Goal: Information Seeking & Learning: Learn about a topic

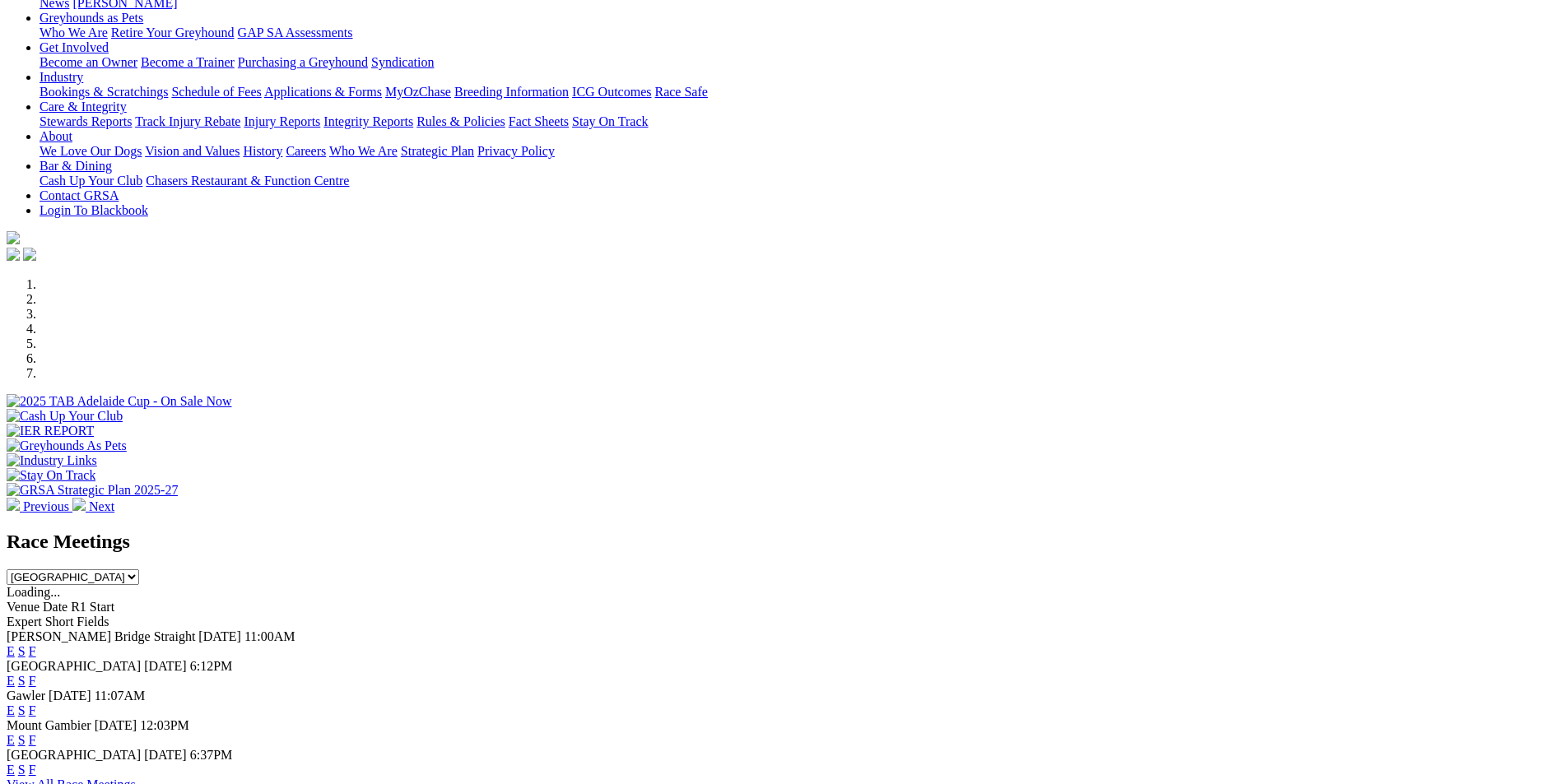
scroll to position [330, 0]
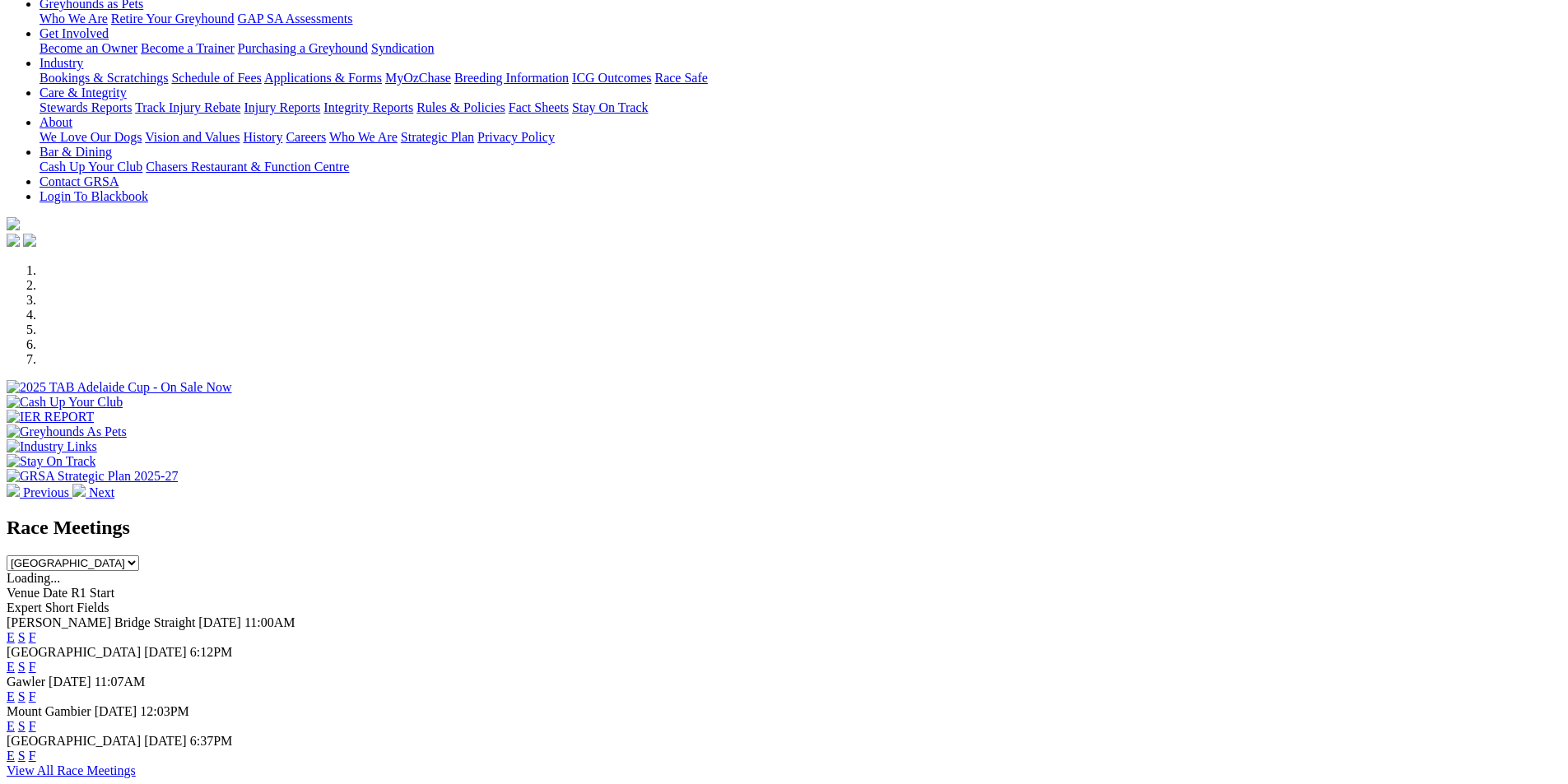
click at [36, 660] on link "F" at bounding box center [32, 667] width 8 height 14
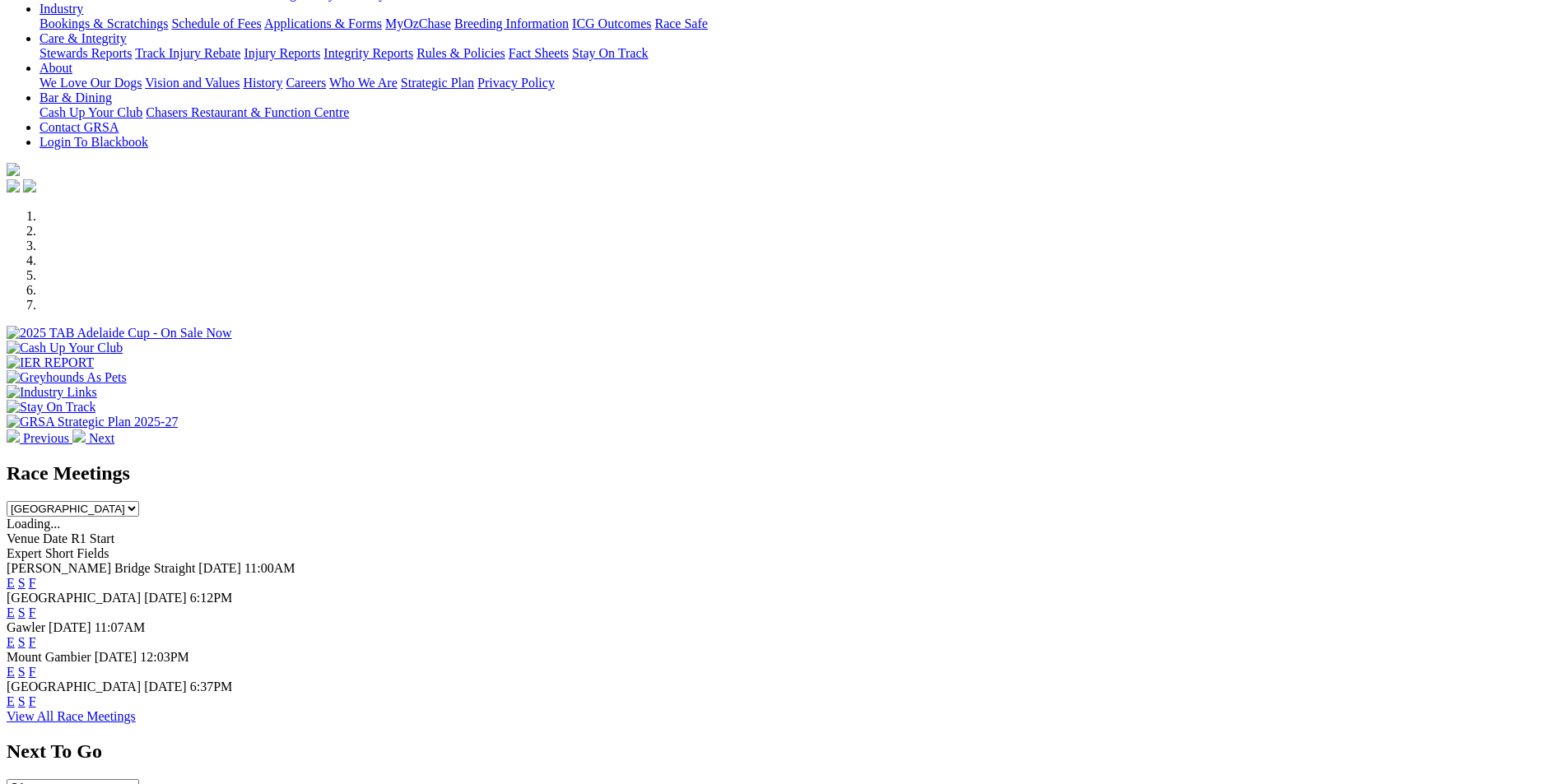
scroll to position [417, 0]
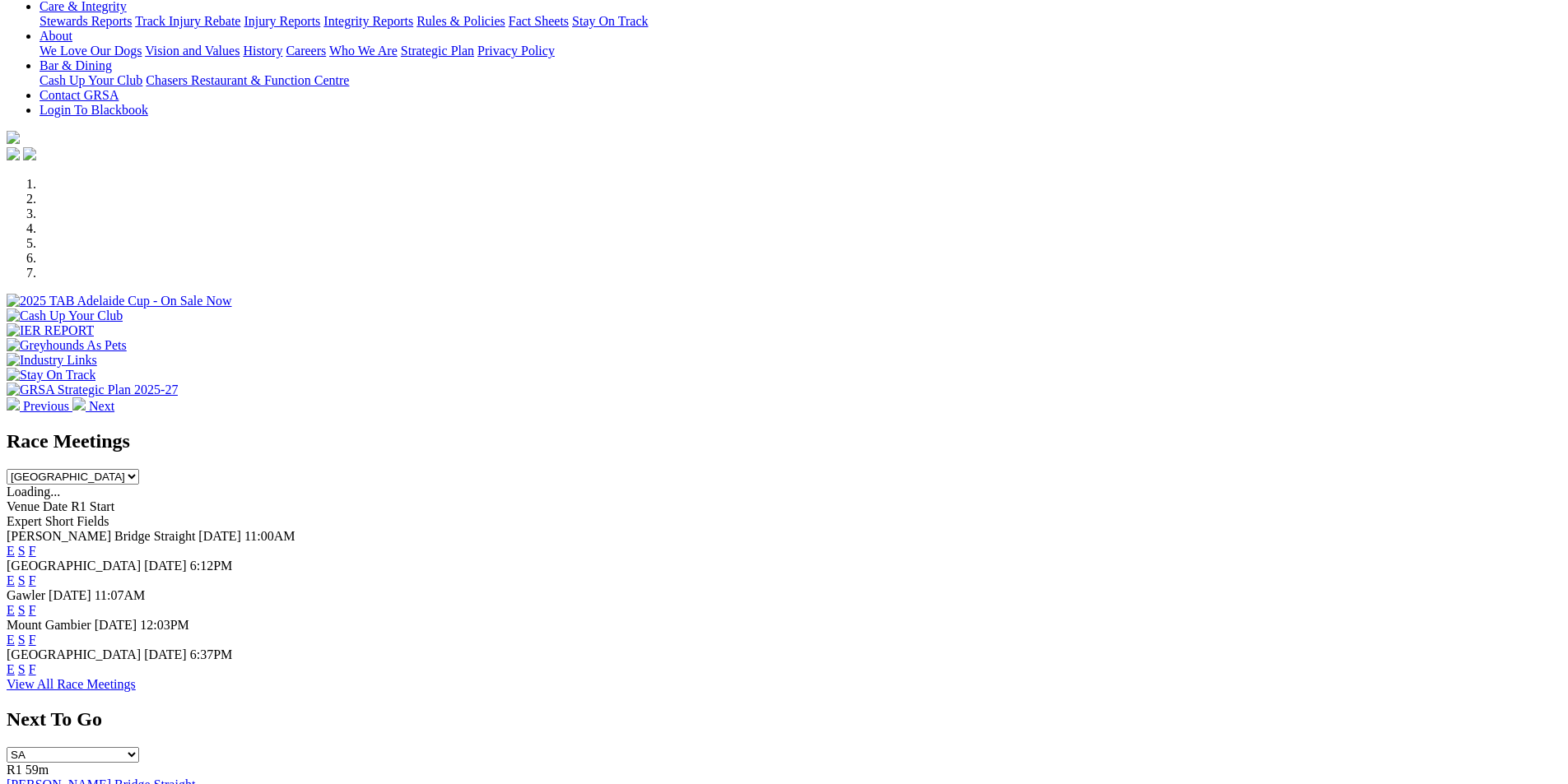
click at [15, 574] on link "E" at bounding box center [11, 580] width 8 height 14
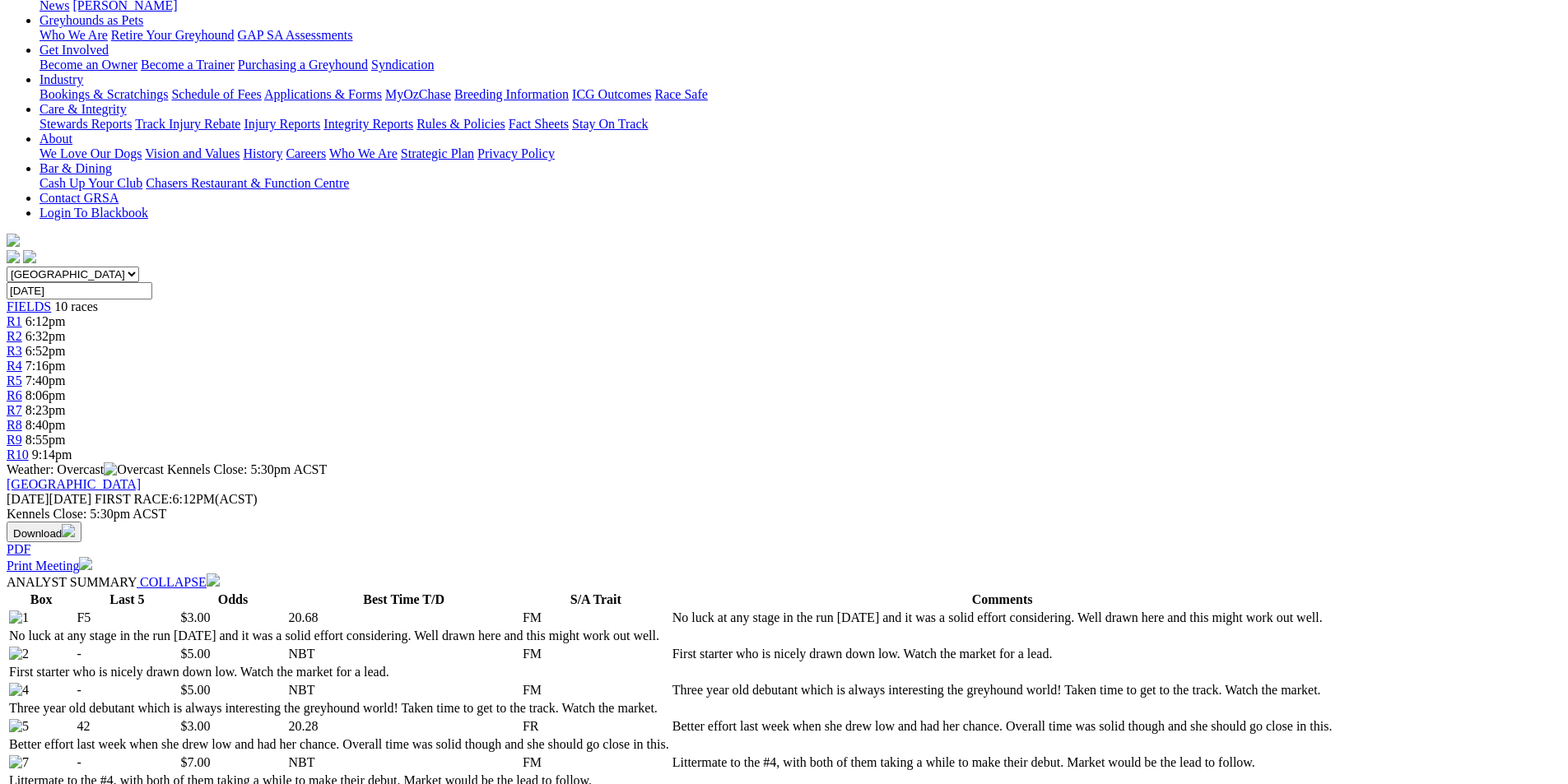
scroll to position [357, 0]
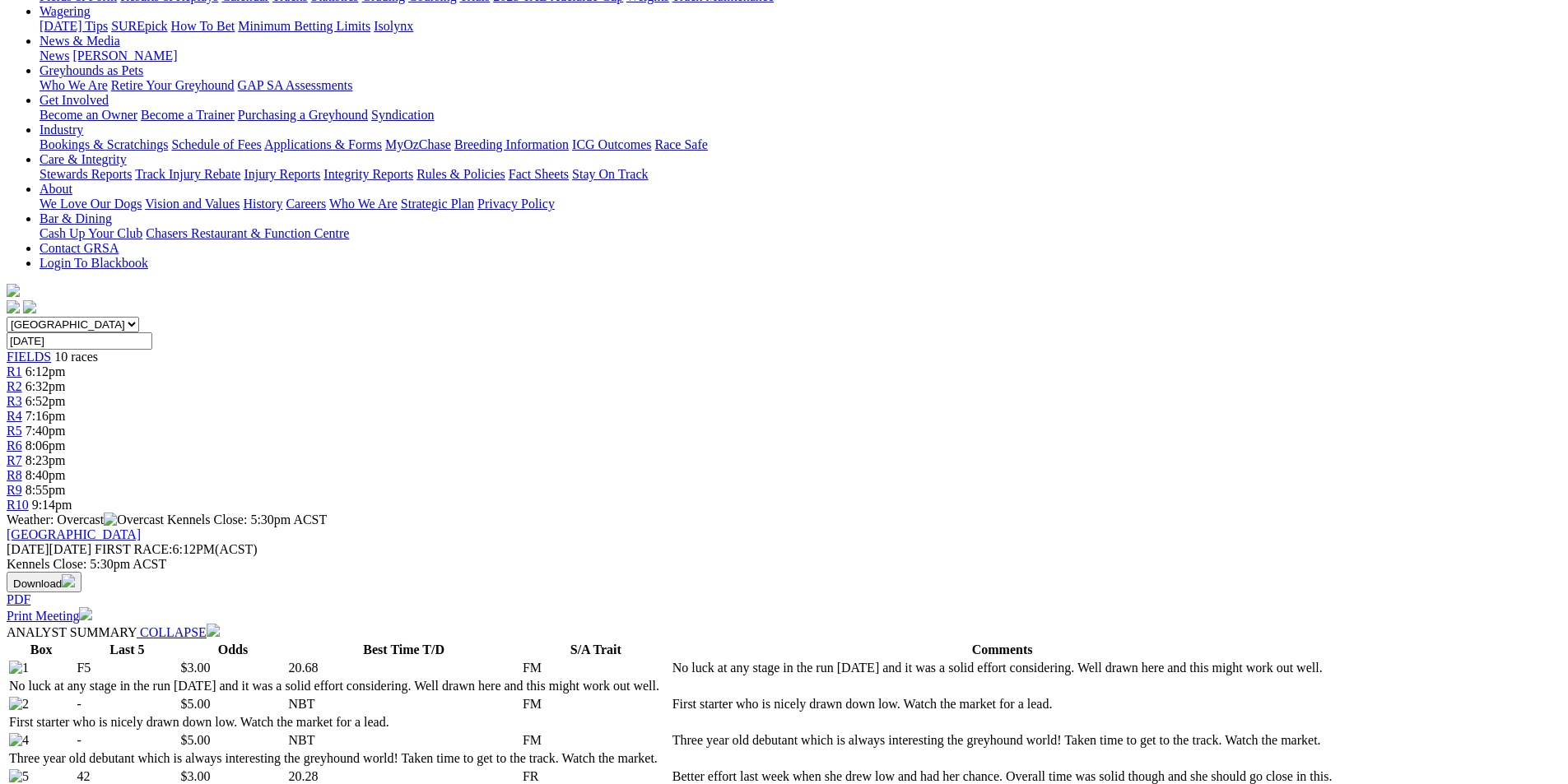
scroll to position [0, 0]
